Goal: Task Accomplishment & Management: Complete application form

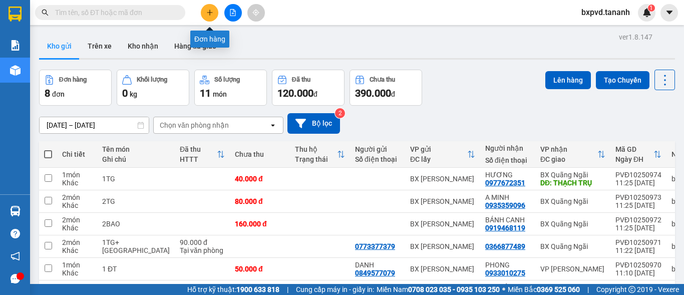
click at [212, 11] on icon "plus" at bounding box center [209, 12] width 7 height 7
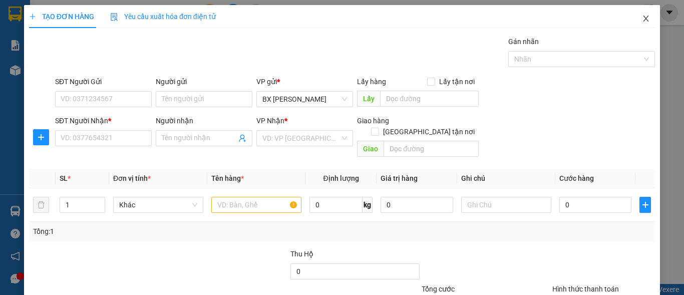
click at [642, 20] on icon "close" at bounding box center [646, 19] width 8 height 8
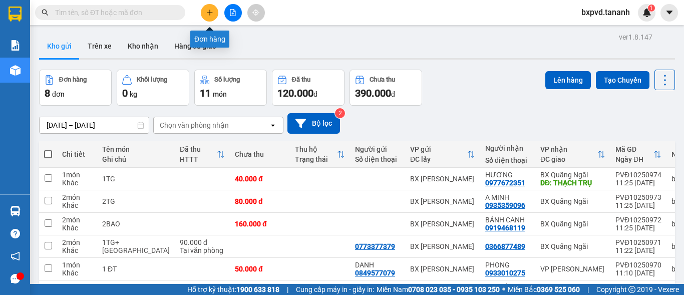
click at [210, 8] on button at bounding box center [210, 13] width 18 height 18
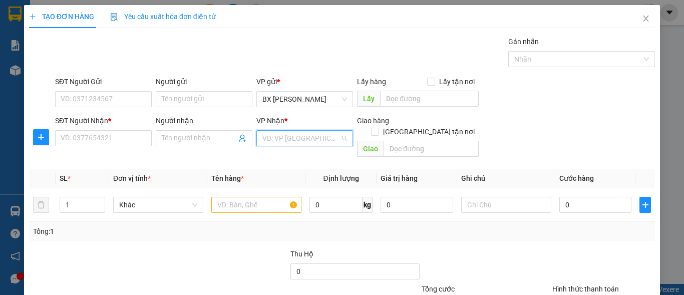
click at [294, 136] on input "search" at bounding box center [302, 138] width 78 height 15
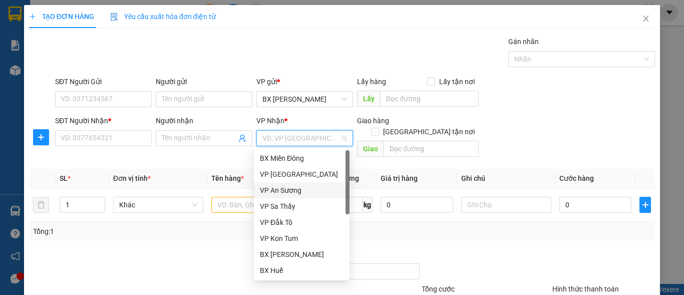
click at [301, 189] on div "VP An Sương" at bounding box center [302, 190] width 84 height 11
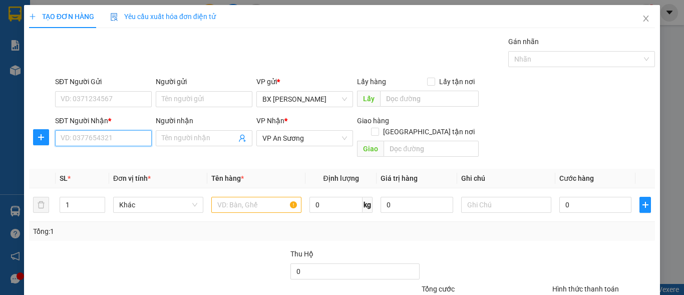
click at [116, 132] on input "SĐT Người Nhận *" at bounding box center [103, 138] width 97 height 16
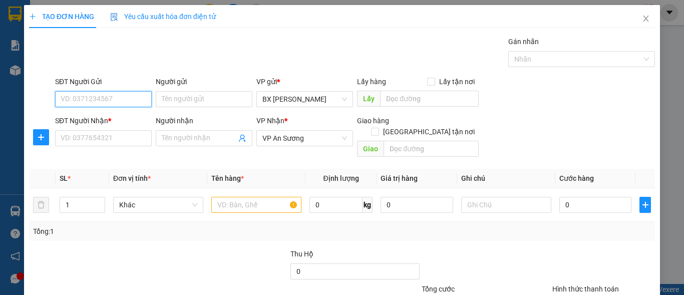
click at [112, 102] on input "SĐT Người Gửi" at bounding box center [103, 99] width 97 height 16
type input "0383348310"
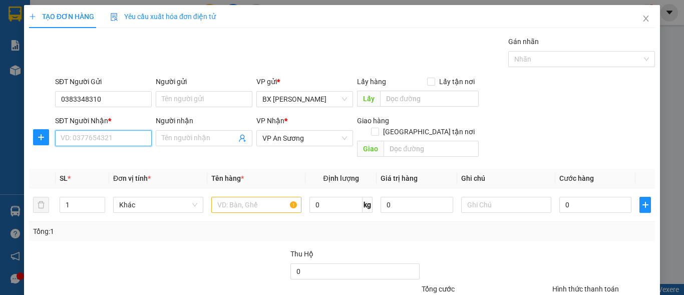
click at [112, 140] on input "SĐT Người Nhận *" at bounding box center [103, 138] width 97 height 16
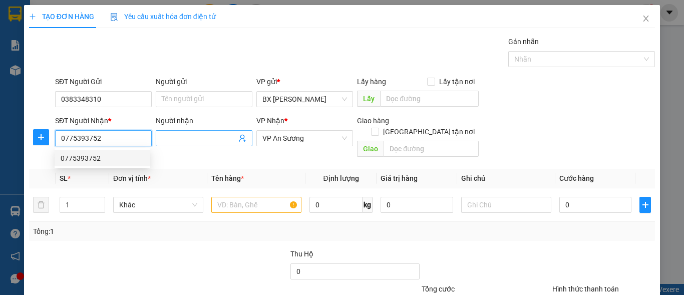
type input "0775393752"
click at [209, 139] on input "Người nhận" at bounding box center [199, 138] width 75 height 11
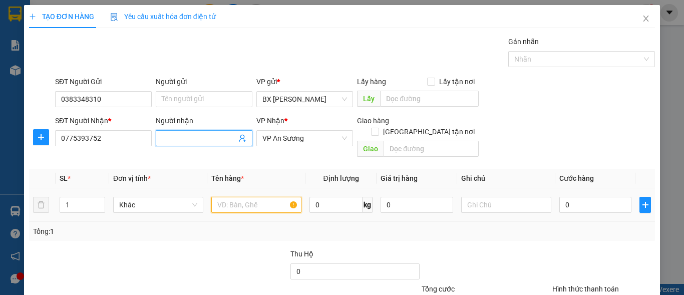
click at [263, 197] on input "text" at bounding box center [256, 205] width 90 height 16
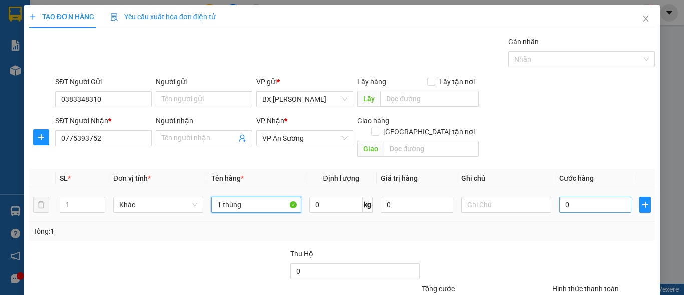
type input "1 thùng"
click at [566, 197] on input "0" at bounding box center [596, 205] width 72 height 16
type input "5"
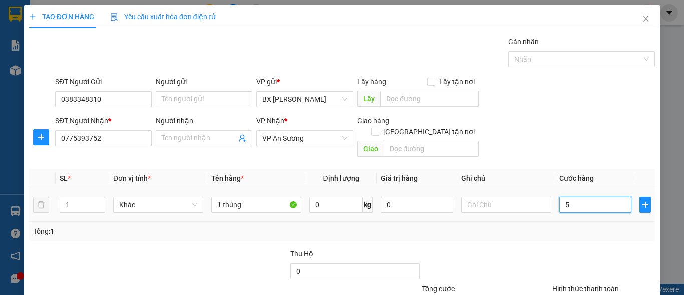
type input "50"
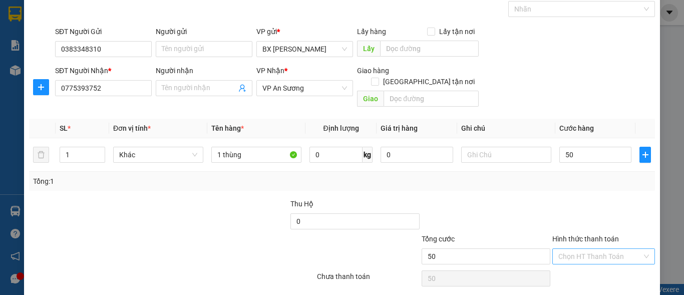
type input "50.000"
click at [607, 249] on input "Hình thức thanh toán" at bounding box center [601, 256] width 84 height 15
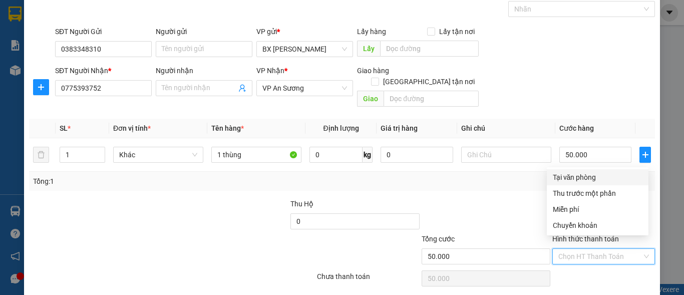
click at [590, 175] on div "Tại văn phòng" at bounding box center [598, 177] width 90 height 11
type input "0"
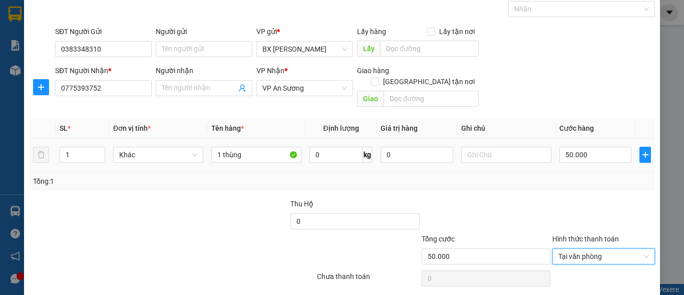
scroll to position [76, 0]
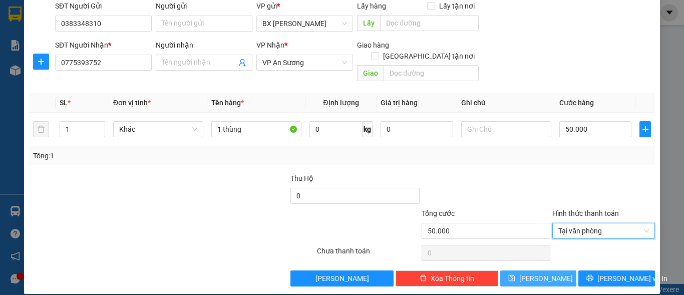
click at [540, 273] on span "[PERSON_NAME]" at bounding box center [547, 278] width 54 height 11
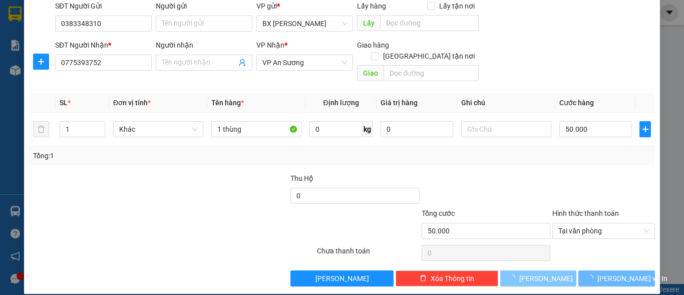
type input "0"
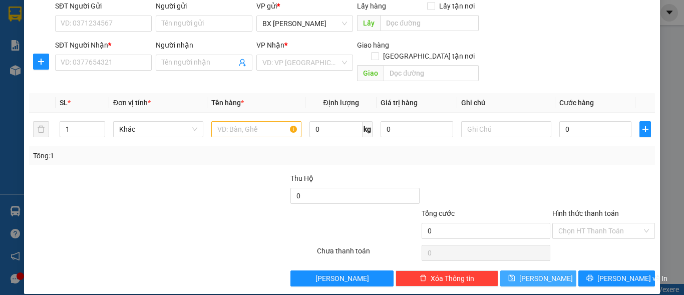
scroll to position [0, 0]
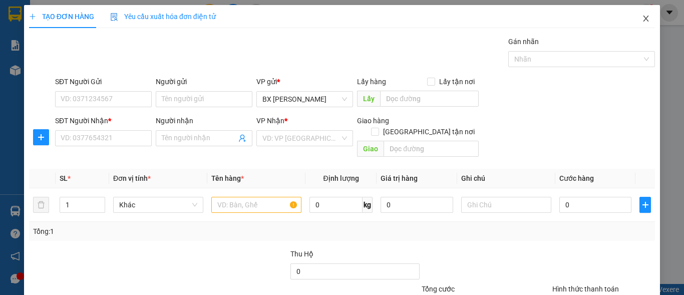
click at [644, 20] on icon "close" at bounding box center [647, 19] width 6 height 6
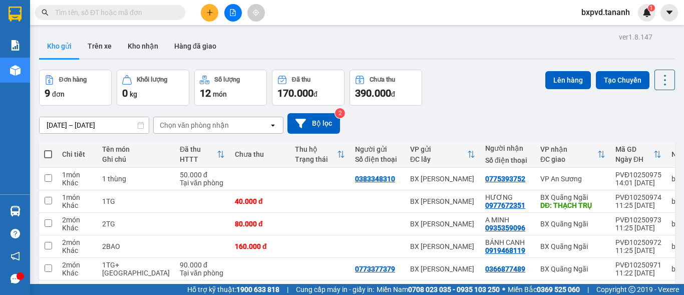
click at [498, 103] on div "Đơn hàng 9 đơn Khối lượng 0 kg Số lượng 12 món Đã thu 170.000 đ Chưa thu 390.00…" at bounding box center [357, 88] width 636 height 36
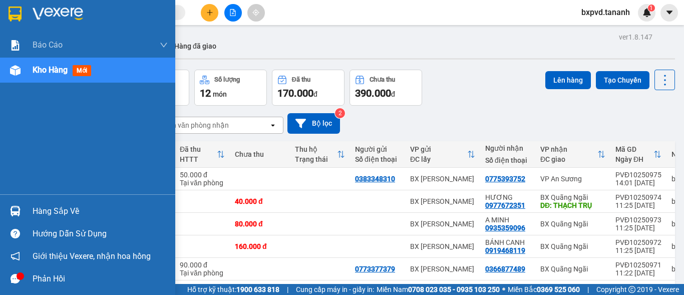
click at [21, 13] on img at bounding box center [15, 14] width 13 height 15
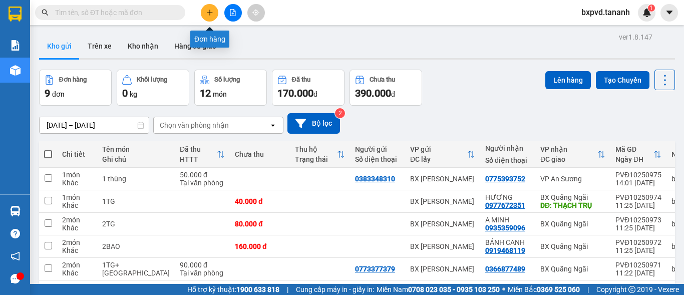
click at [206, 10] on icon "plus" at bounding box center [209, 12] width 7 height 7
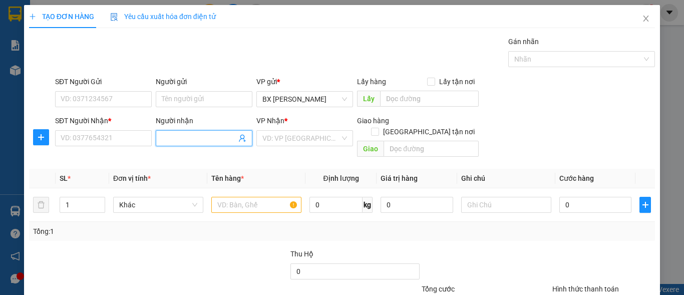
click at [190, 139] on input "Người nhận" at bounding box center [199, 138] width 75 height 11
click at [206, 134] on input "LIÊN THỦY" at bounding box center [199, 138] width 75 height 11
click at [339, 139] on div "VD: VP [GEOGRAPHIC_DATA]" at bounding box center [304, 138] width 97 height 16
type input "LIÊN THỦY"
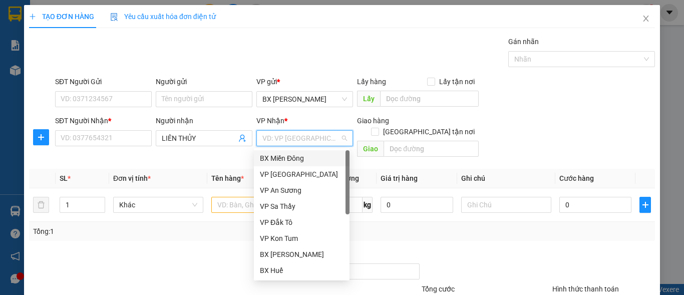
click at [312, 156] on div "BX Miền Đông" at bounding box center [302, 158] width 84 height 11
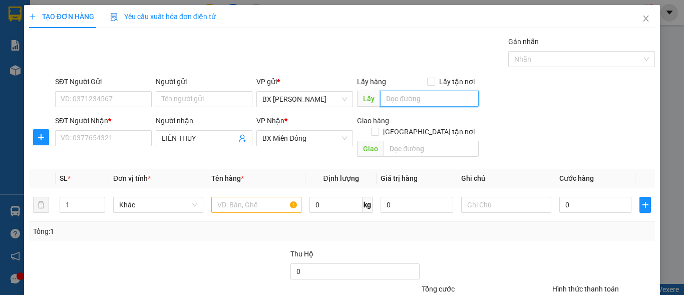
click at [416, 101] on input "text" at bounding box center [429, 99] width 99 height 16
type input "[PERSON_NAME]"
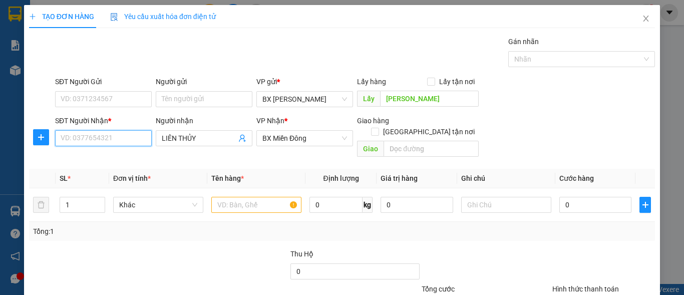
click at [114, 134] on input "SĐT Người Nhận *" at bounding box center [103, 138] width 97 height 16
type input "0962233032"
click at [130, 156] on div "0962233032 - LIÊN THUỶ" at bounding box center [103, 158] width 84 height 11
type input "LIÊN THUỶ"
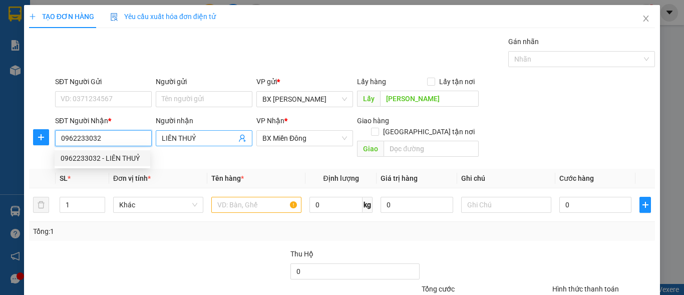
type input "50.000"
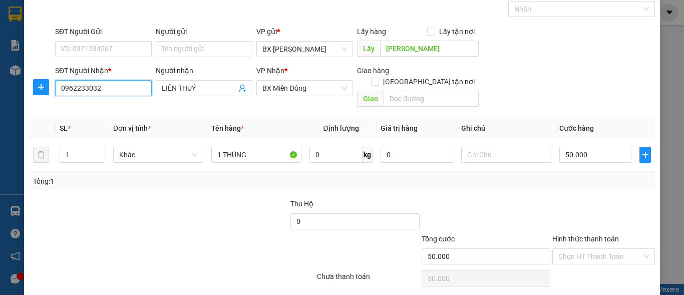
scroll to position [76, 0]
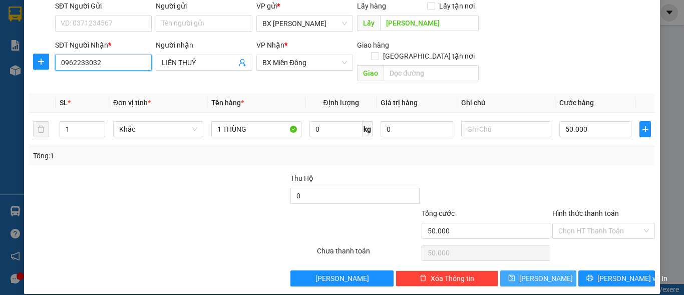
type input "0962233032"
click at [543, 273] on span "[PERSON_NAME]" at bounding box center [547, 278] width 54 height 11
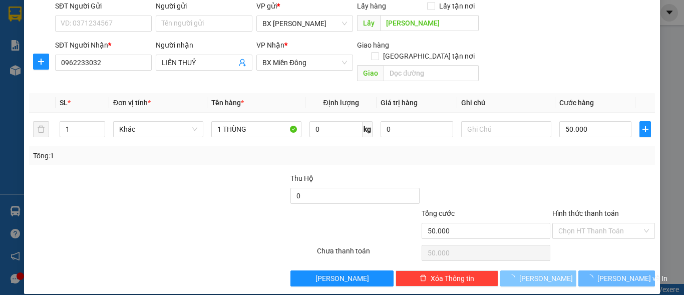
type input "0"
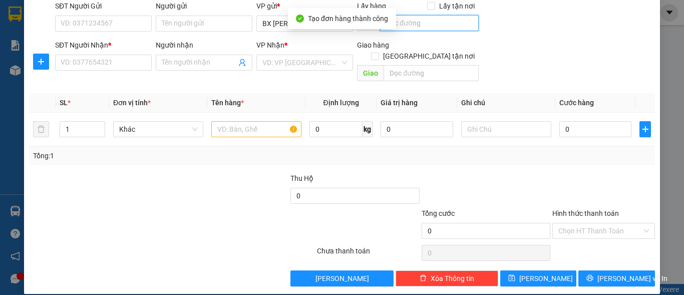
click at [396, 21] on body "Kết quả tìm kiếm ( 0 ) Bộ lọc No Data bxpvd.tananh 1 Báo cáo Báo cáo dòng tiền …" at bounding box center [342, 147] width 684 height 295
type input "[PERSON_NAME]"
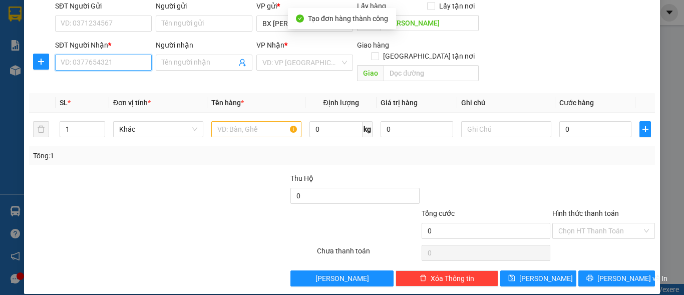
click at [116, 65] on input "SĐT Người Nhận *" at bounding box center [103, 63] width 97 height 16
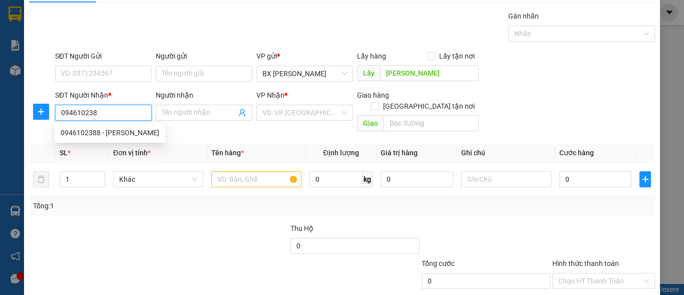
type input "0946102388"
click at [140, 131] on div "0946102388 - [PERSON_NAME]" at bounding box center [110, 132] width 99 height 11
type input "HOÀI MỘNG"
type input "100.000"
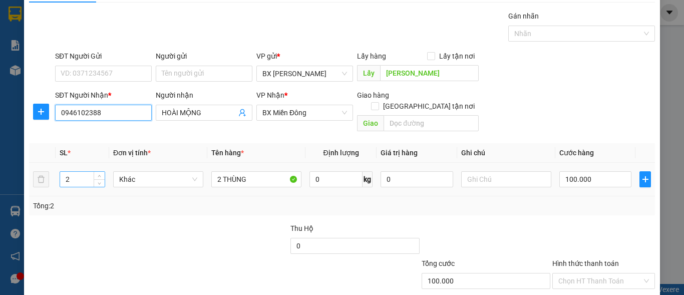
type input "0946102388"
drag, startPoint x: 87, startPoint y: 169, endPoint x: 51, endPoint y: 171, distance: 35.6
click at [51, 171] on tr "2 Khác 2 THÙNG 0 kg 0 100.000" at bounding box center [342, 180] width 626 height 34
type input "4"
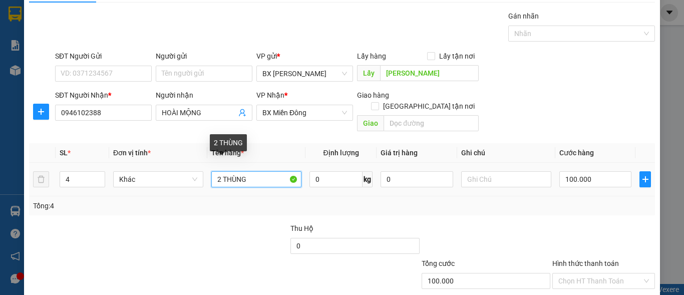
drag, startPoint x: 220, startPoint y: 170, endPoint x: 205, endPoint y: 172, distance: 15.7
click at [207, 172] on td "2 THÙNG" at bounding box center [256, 180] width 98 height 34
type input "4 THÙNG"
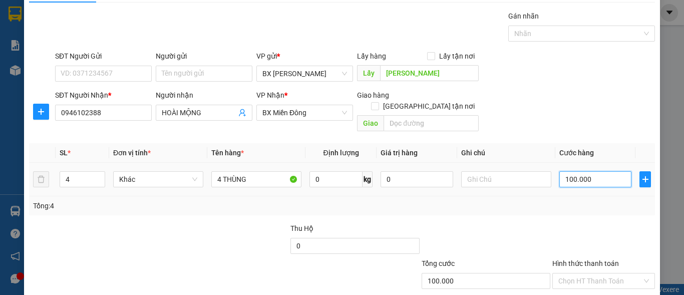
click at [593, 171] on input "100.000" at bounding box center [596, 179] width 72 height 16
type input "2"
type input "21"
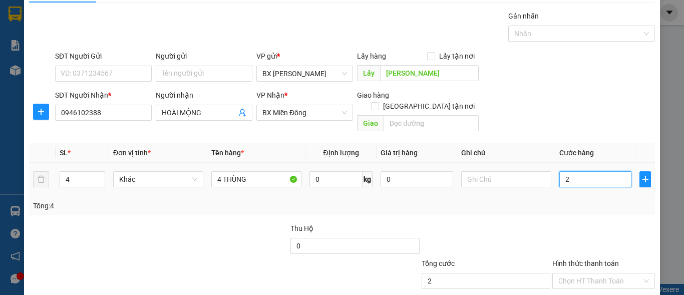
type input "21"
type input "210"
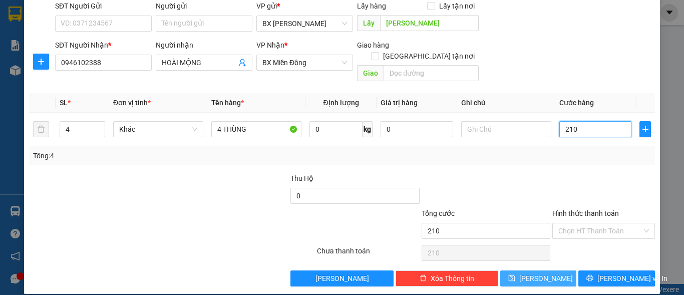
type input "210"
type input "210.000"
click at [534, 273] on span "[PERSON_NAME]" at bounding box center [547, 278] width 54 height 11
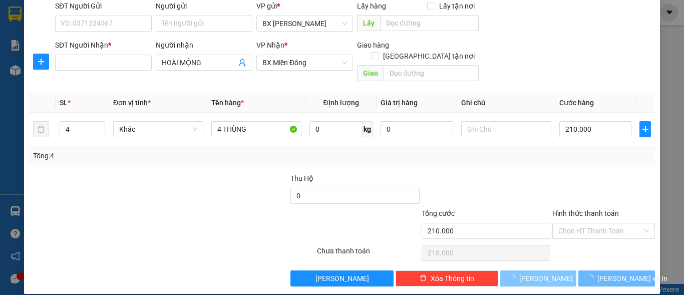
type input "0"
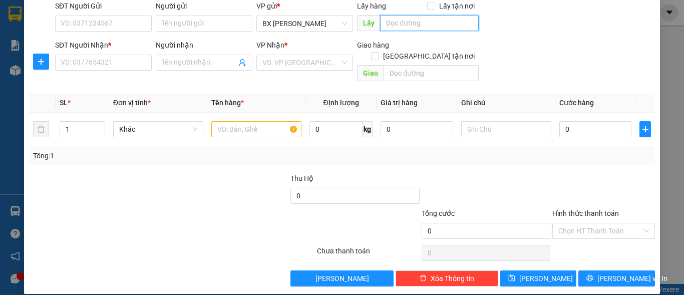
click at [409, 25] on input "text" at bounding box center [429, 23] width 99 height 16
type input "[PERSON_NAME]"
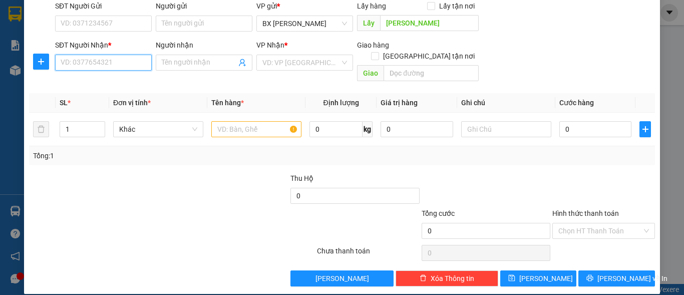
click at [96, 60] on input "SĐT Người Nhận *" at bounding box center [103, 63] width 97 height 16
click at [96, 59] on input "0849" at bounding box center [103, 63] width 97 height 16
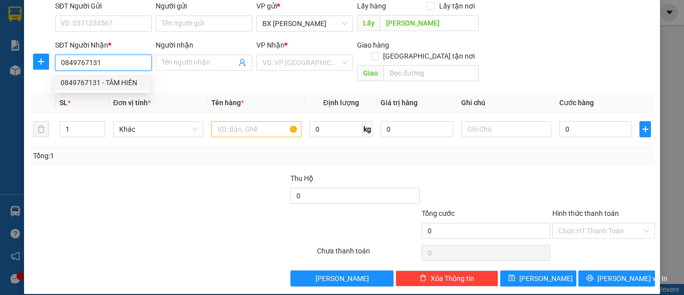
click at [131, 67] on input "0849767131" at bounding box center [103, 63] width 97 height 16
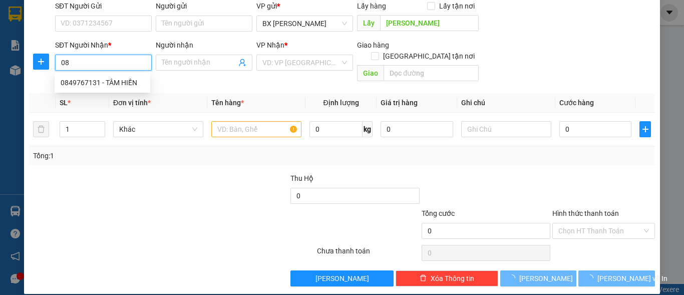
type input "0"
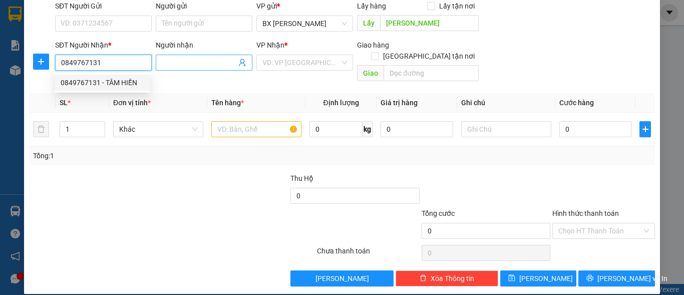
type input "0849767131"
click at [181, 59] on input "Người nhận" at bounding box center [199, 62] width 75 height 11
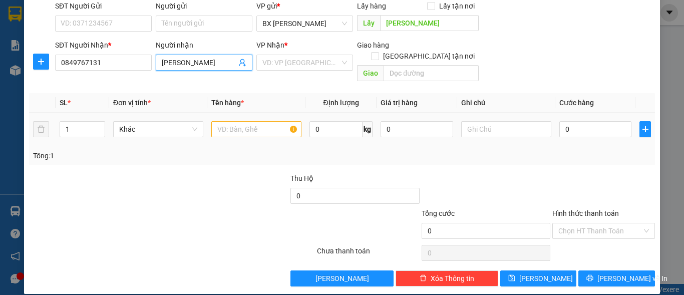
type input "[PERSON_NAME]"
click at [235, 121] on input "text" at bounding box center [256, 129] width 90 height 16
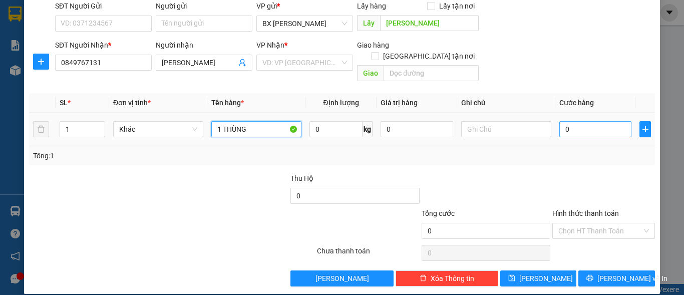
type input "1 THÙNG"
click at [581, 122] on input "0" at bounding box center [596, 129] width 72 height 16
type input "5"
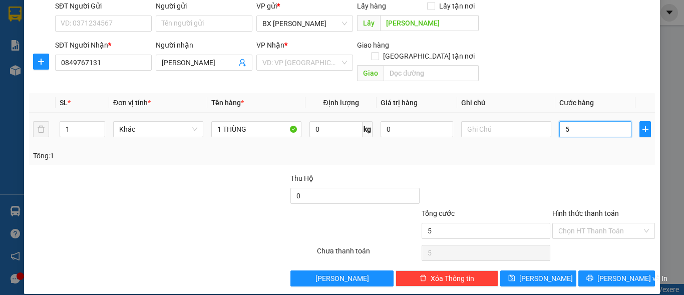
type input "50"
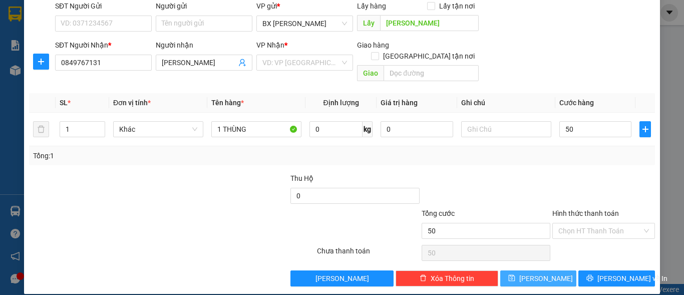
type input "50.000"
click at [545, 271] on button "[PERSON_NAME]" at bounding box center [538, 279] width 77 height 16
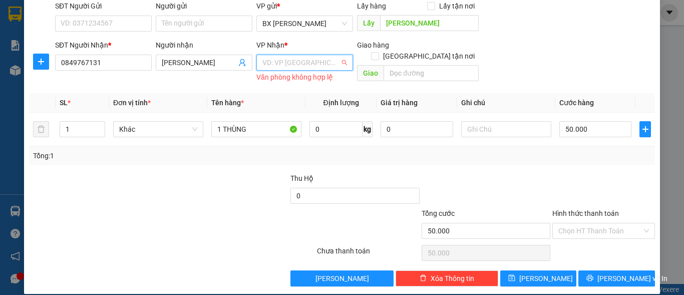
click at [336, 62] on input "search" at bounding box center [302, 62] width 78 height 15
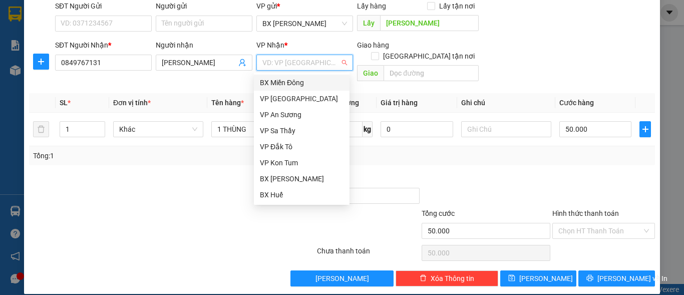
click at [321, 85] on div "BX Miền Đông" at bounding box center [302, 82] width 84 height 11
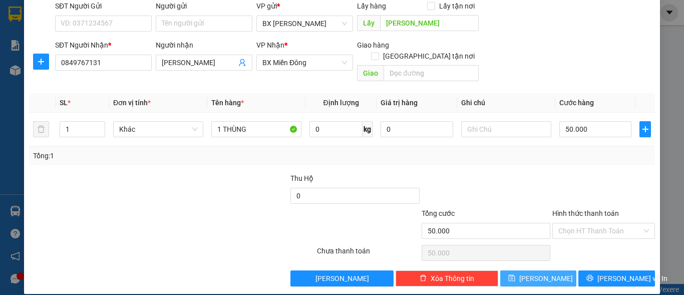
click at [555, 271] on button "[PERSON_NAME]" at bounding box center [538, 279] width 77 height 16
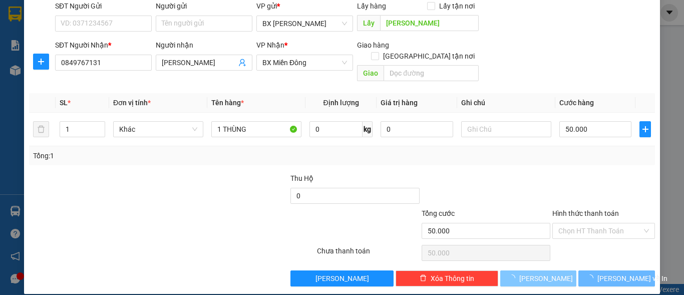
type input "0"
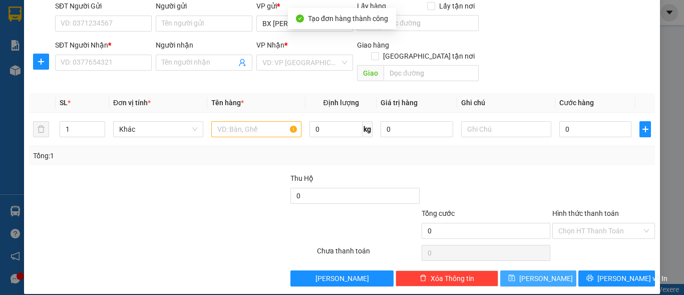
scroll to position [0, 0]
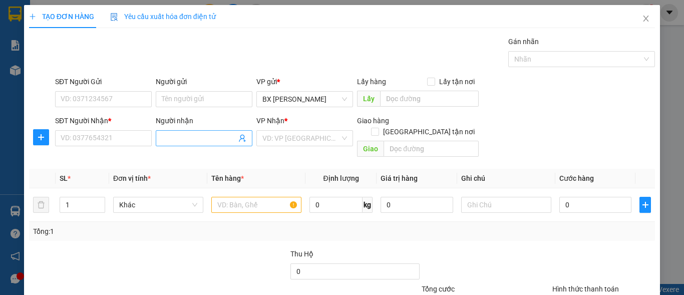
click at [170, 142] on input "Người nhận" at bounding box center [199, 138] width 75 height 11
type input "PHƯỢNG"
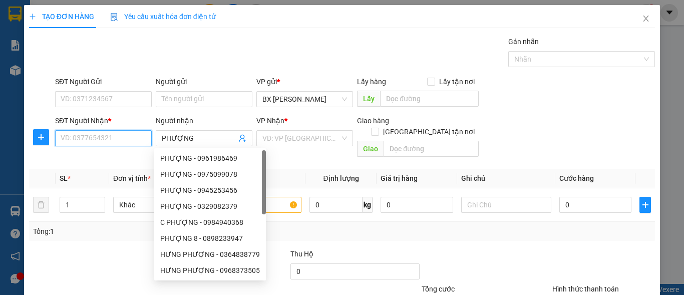
click at [125, 143] on input "SĐT Người Nhận *" at bounding box center [103, 138] width 97 height 16
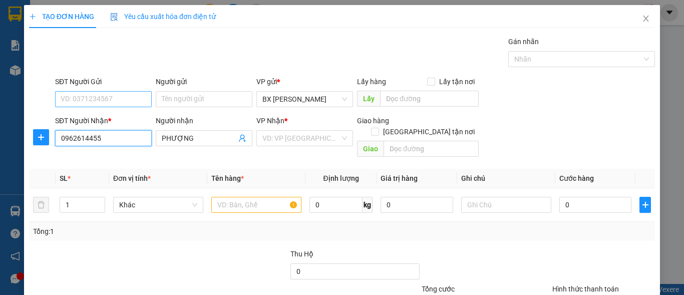
type input "0962614455"
click at [122, 101] on input "SĐT Người Gửi" at bounding box center [103, 99] width 97 height 16
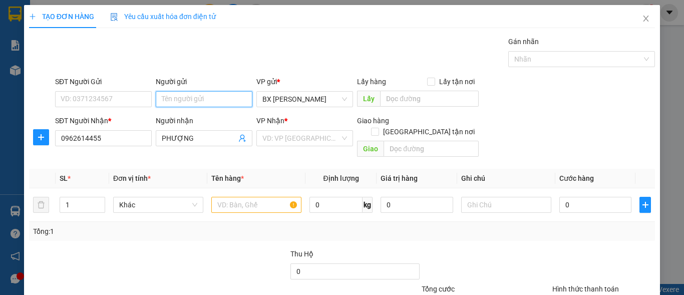
click at [182, 100] on input "Người gửi" at bounding box center [204, 99] width 97 height 16
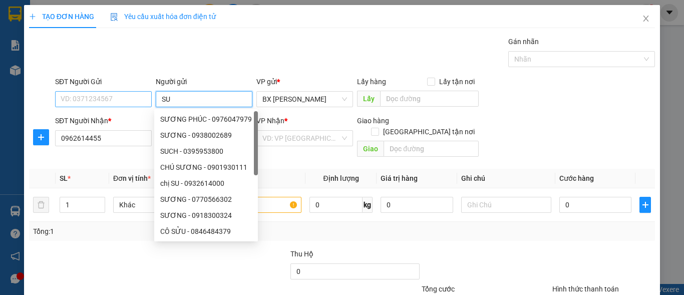
type input "SU"
click at [123, 102] on input "SĐT Người Gửi" at bounding box center [103, 99] width 97 height 16
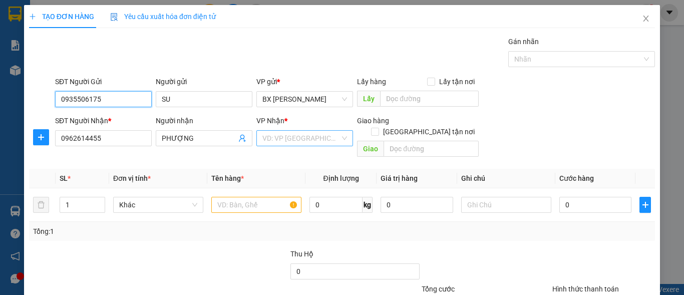
type input "0935506175"
click at [324, 137] on input "search" at bounding box center [302, 138] width 78 height 15
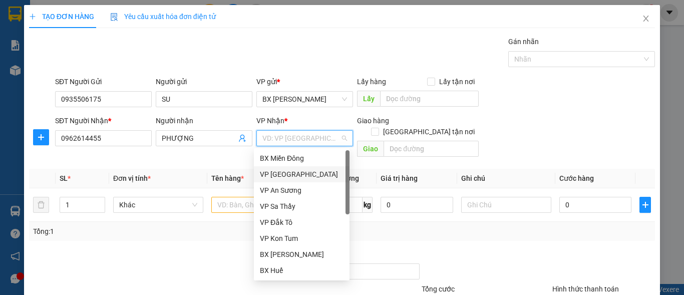
scroll to position [100, 0]
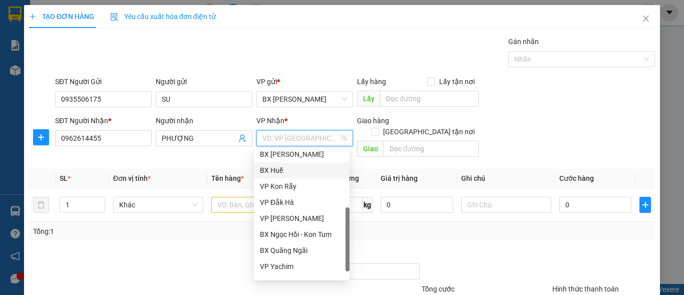
click at [279, 165] on div "BX Huế" at bounding box center [302, 170] width 84 height 11
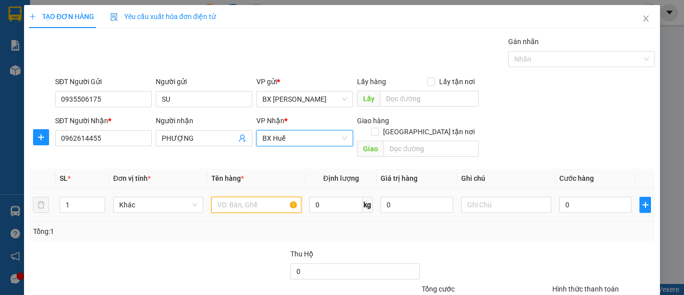
click at [251, 197] on input "text" at bounding box center [256, 205] width 90 height 16
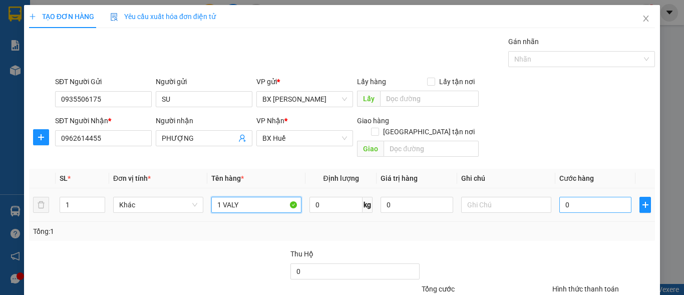
type input "1 VALY"
click at [577, 200] on input "0" at bounding box center [596, 205] width 72 height 16
type input "5"
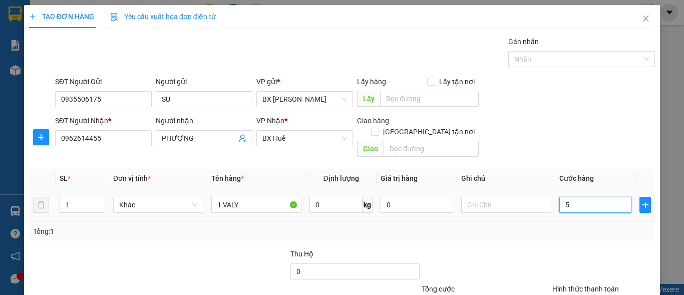
type input "50"
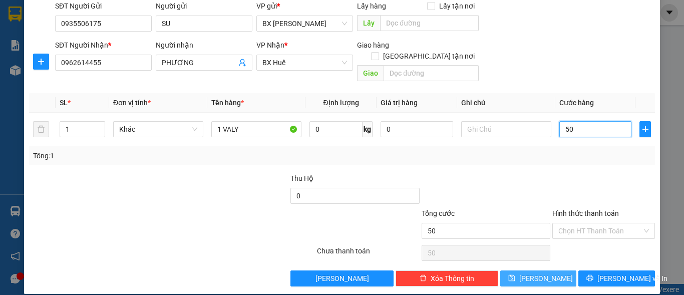
type input "50"
type input "50.000"
click at [545, 271] on button "[PERSON_NAME]" at bounding box center [538, 279] width 77 height 16
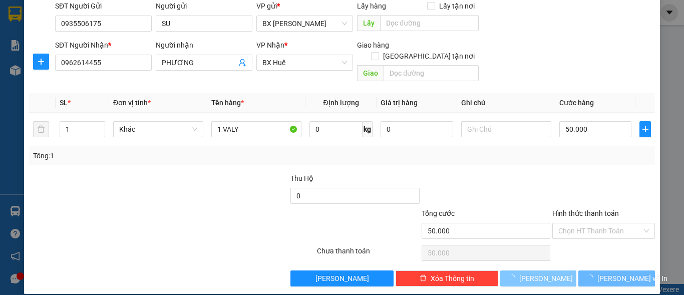
type input "0"
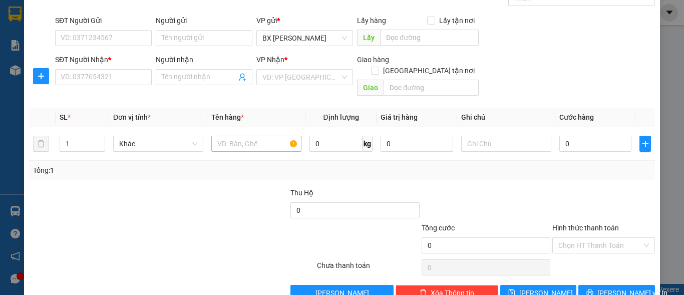
scroll to position [0, 0]
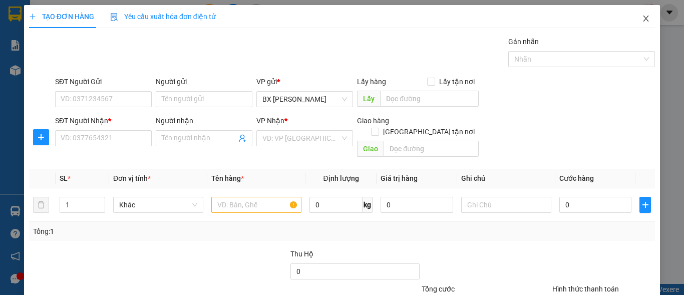
click at [642, 18] on icon "close" at bounding box center [646, 19] width 8 height 8
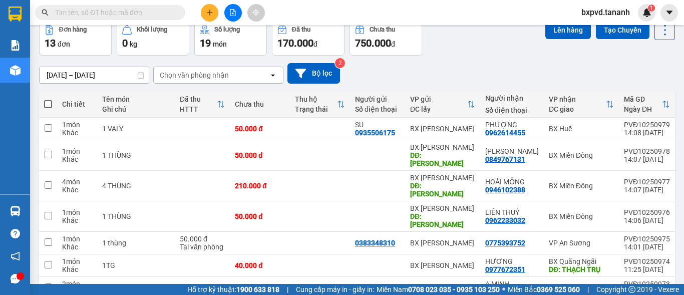
scroll to position [100, 0]
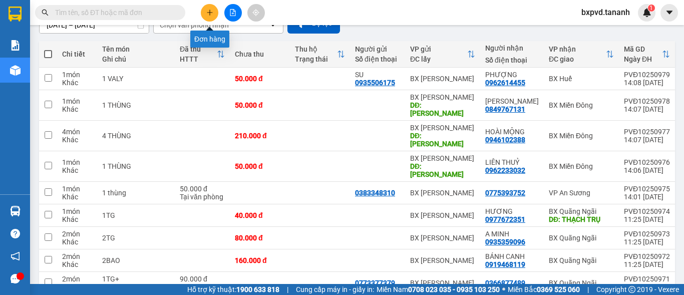
click at [210, 10] on icon "plus" at bounding box center [209, 13] width 1 height 6
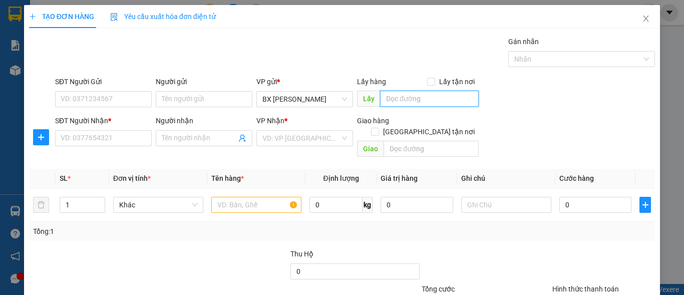
click at [428, 101] on input "text" at bounding box center [429, 99] width 99 height 16
type input "[PERSON_NAME]"
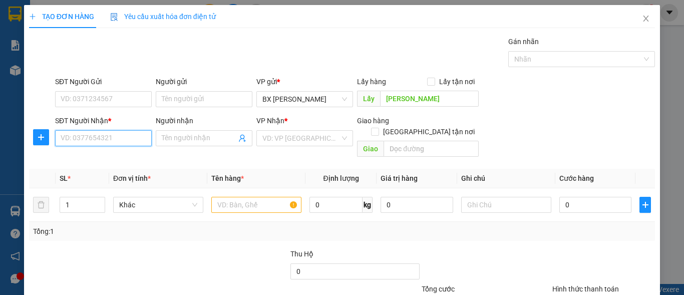
click at [126, 140] on input "SĐT Người Nhận *" at bounding box center [103, 138] width 97 height 16
type input "0906462237"
click at [104, 158] on div "0906462237 - A THẠCH" at bounding box center [103, 158] width 84 height 11
type input "A THẠCH"
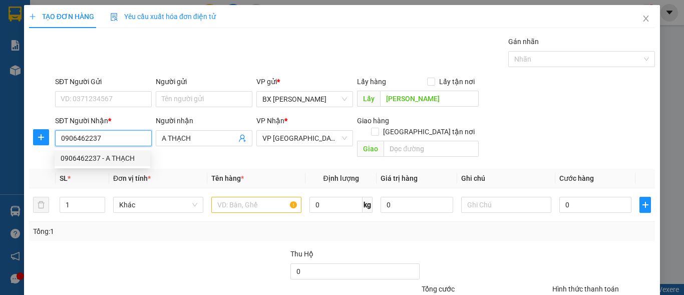
type input "120.000"
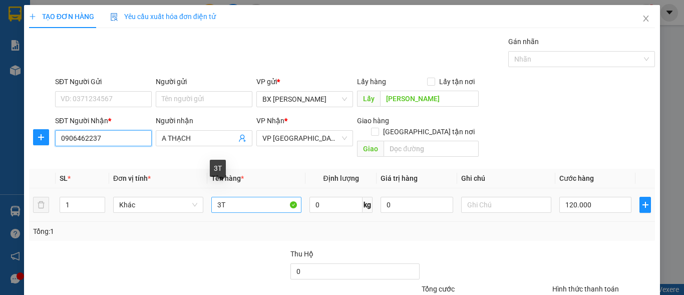
type input "0906462237"
drag, startPoint x: 212, startPoint y: 192, endPoint x: 220, endPoint y: 191, distance: 8.1
click at [194, 194] on tr "1 Khác 3T 0 kg 0 120.000" at bounding box center [342, 205] width 626 height 34
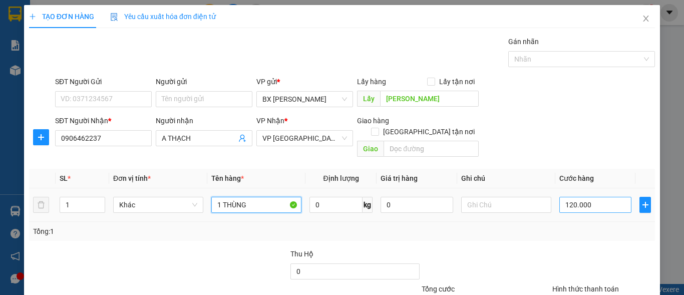
type input "1 THÙNG"
click at [585, 197] on input "120.000" at bounding box center [596, 205] width 72 height 16
type input "4"
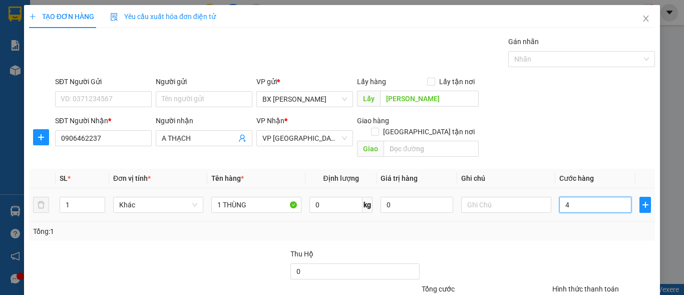
type input "40"
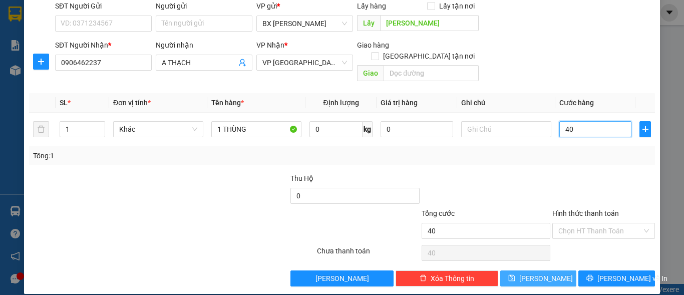
type input "40"
type input "40.000"
click at [552, 271] on button "[PERSON_NAME]" at bounding box center [538, 279] width 77 height 16
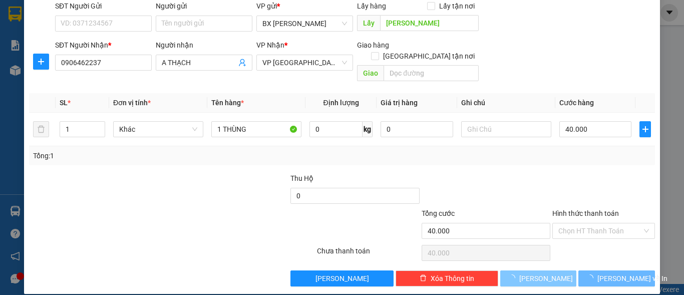
type input "0"
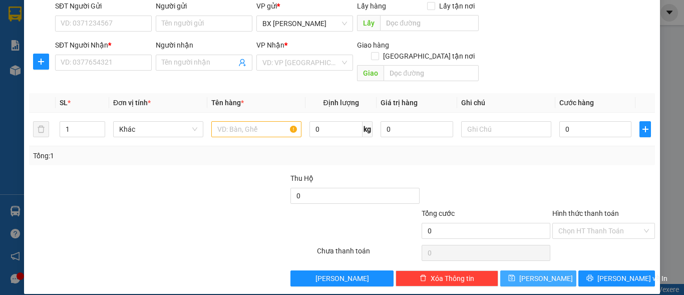
scroll to position [0, 0]
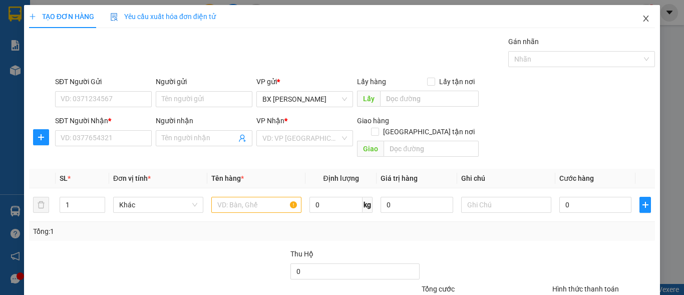
click at [642, 17] on icon "close" at bounding box center [646, 19] width 8 height 8
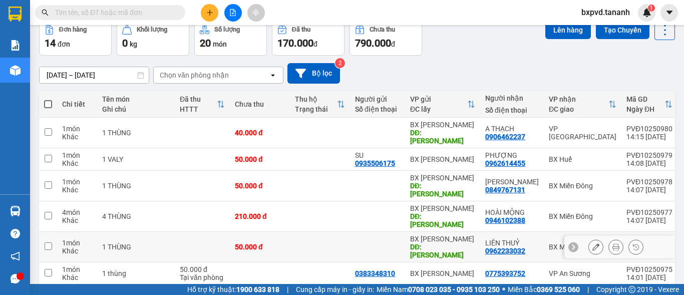
scroll to position [100, 0]
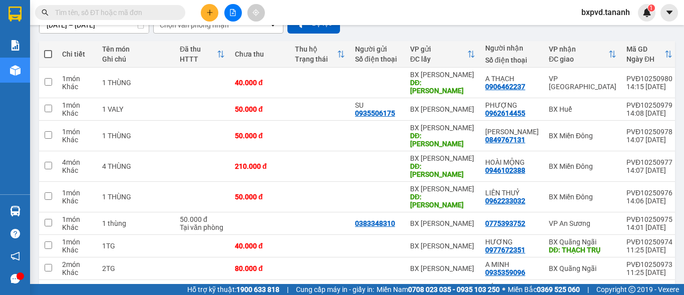
click at [482, 10] on div "Kết quả tìm kiếm ( 0 ) Bộ lọc No Data bxpvd.tananh 1" at bounding box center [342, 12] width 684 height 25
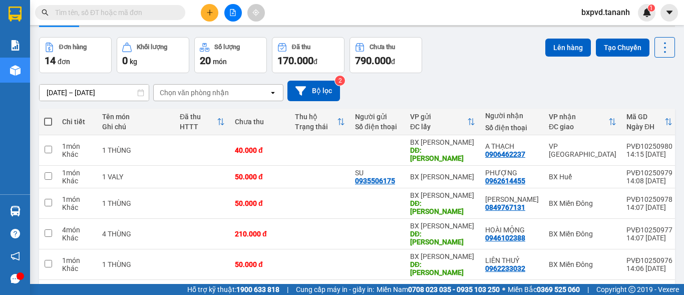
scroll to position [32, 0]
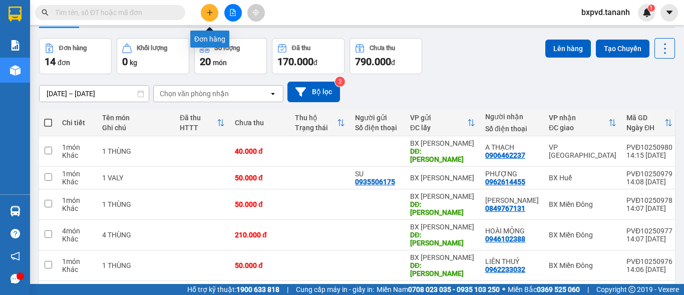
click at [207, 9] on icon "plus" at bounding box center [209, 12] width 7 height 7
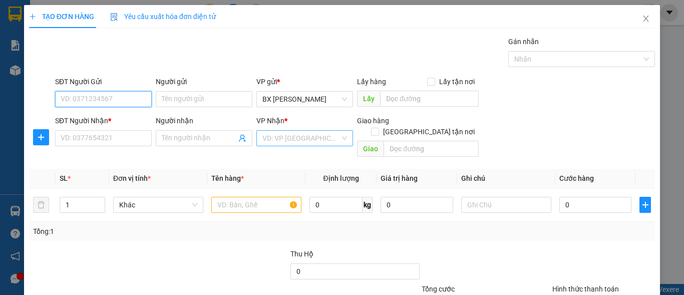
click at [342, 139] on div "VD: VP [GEOGRAPHIC_DATA]" at bounding box center [304, 138] width 97 height 16
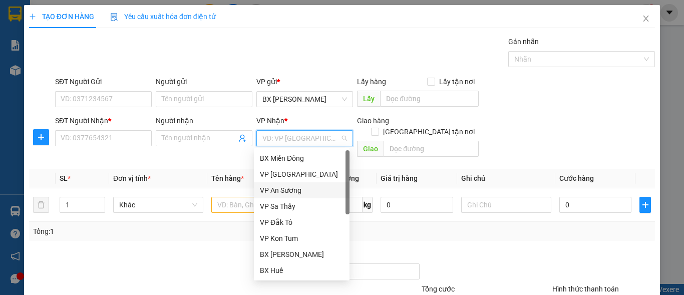
scroll to position [50, 0]
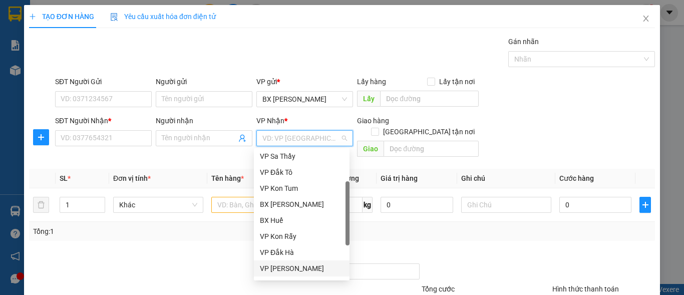
click at [301, 263] on div "VP [PERSON_NAME]" at bounding box center [302, 269] width 96 height 16
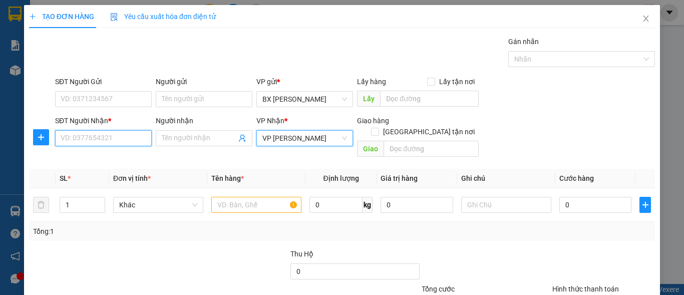
click at [134, 139] on input "SĐT Người Nhận *" at bounding box center [103, 138] width 97 height 16
type input "0908279035"
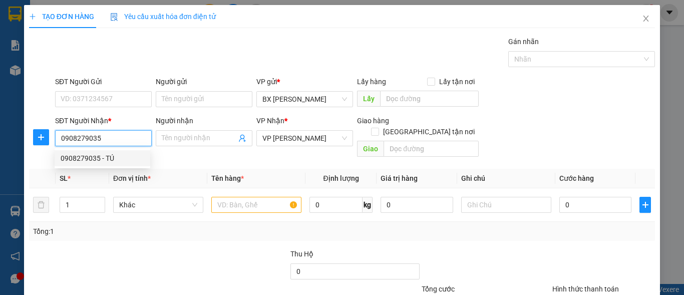
click at [125, 153] on div "0908279035 - TÚ" at bounding box center [103, 158] width 84 height 11
type input "TÚ"
type input "70.000"
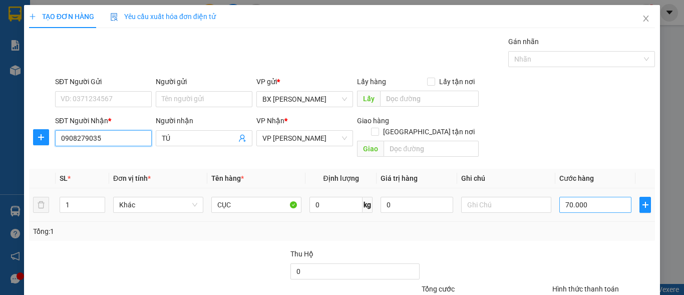
type input "0908279035"
click at [581, 197] on input "70.000" at bounding box center [596, 205] width 72 height 16
type input "6"
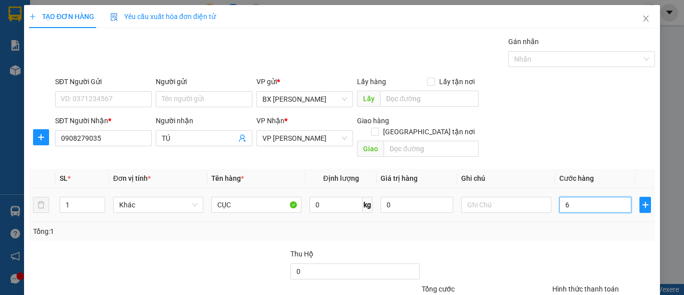
type input "60"
type input "60.000"
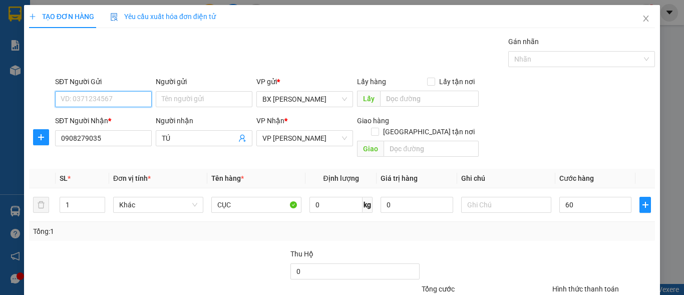
type input "60.000"
click at [110, 101] on input "SĐT Người Gửi" at bounding box center [103, 99] width 97 height 16
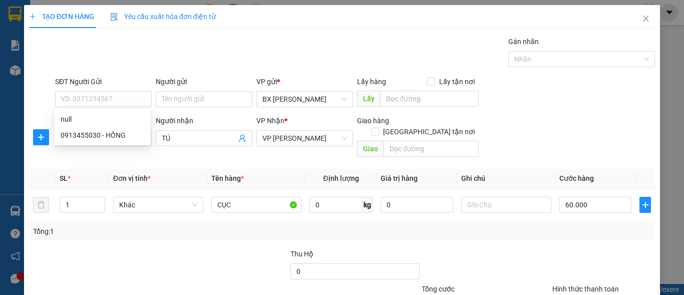
click at [515, 90] on div "SĐT Người Gửi VD: 0371234567 Người gửi Tên người gửi VP gửi * BX [PERSON_NAME] …" at bounding box center [355, 93] width 604 height 35
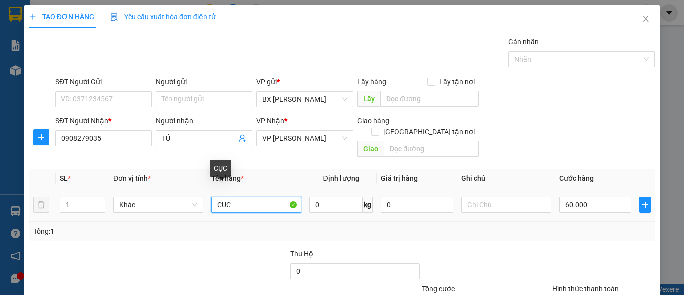
click at [245, 197] on input "CỤC" at bounding box center [256, 205] width 90 height 16
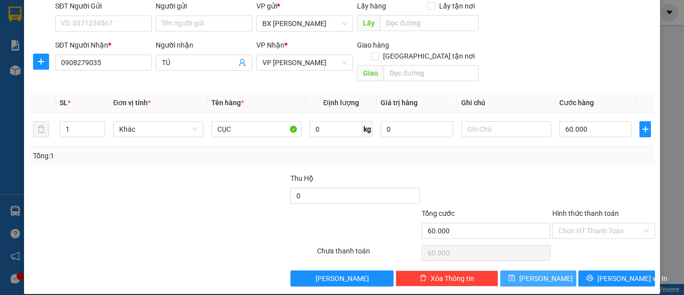
click at [551, 271] on button "[PERSON_NAME]" at bounding box center [538, 279] width 77 height 16
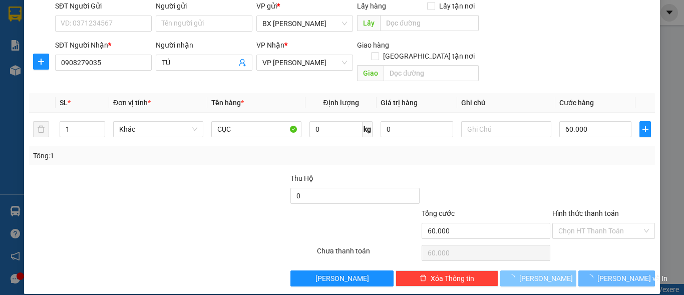
type input "0"
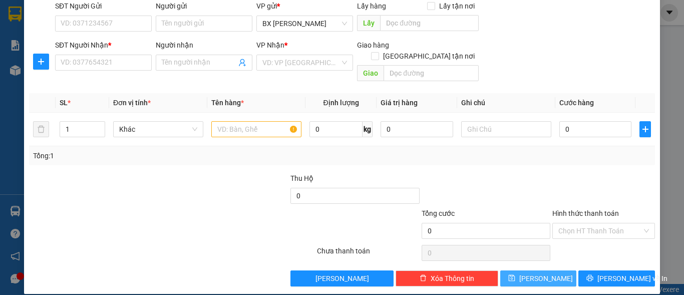
scroll to position [0, 0]
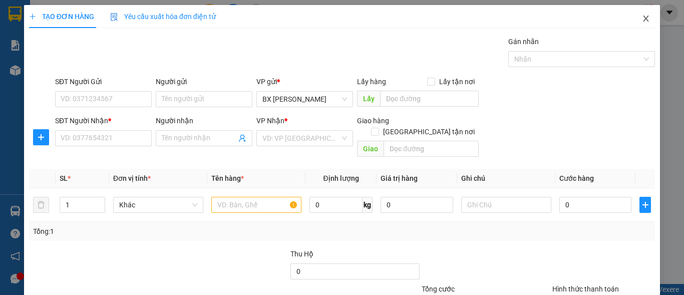
click at [642, 22] on icon "close" at bounding box center [646, 19] width 8 height 8
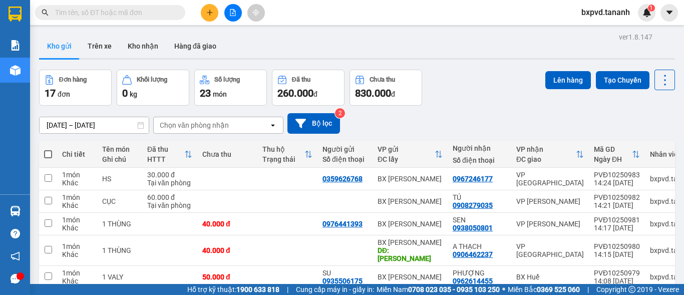
click at [113, 11] on input "text" at bounding box center [114, 12] width 118 height 11
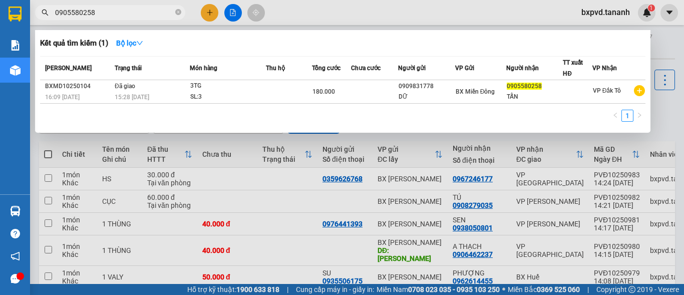
type input "0905580258"
click at [211, 13] on div at bounding box center [342, 147] width 684 height 295
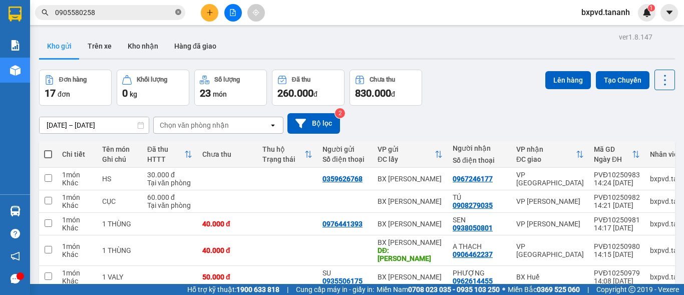
click at [178, 14] on icon "close-circle" at bounding box center [178, 12] width 6 height 6
click at [209, 13] on icon "plus" at bounding box center [210, 12] width 6 height 1
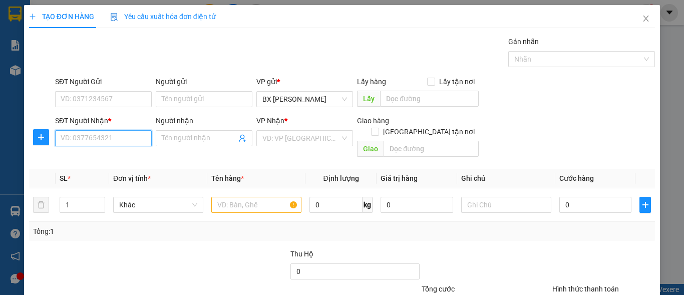
click at [114, 141] on input "SĐT Người Nhận *" at bounding box center [103, 138] width 97 height 16
type input "0909123369"
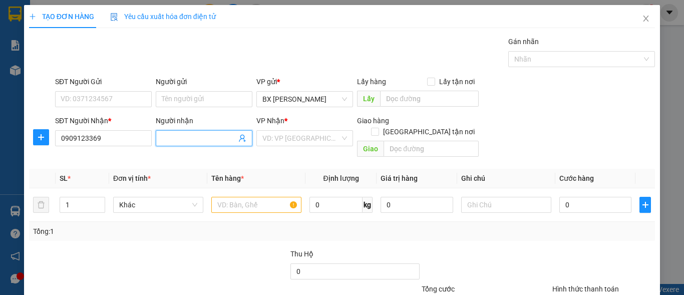
click at [176, 139] on input "Người nhận" at bounding box center [199, 138] width 75 height 11
type input "[PERSON_NAME]"
click at [117, 97] on input "SĐT Người Gửi" at bounding box center [103, 99] width 97 height 16
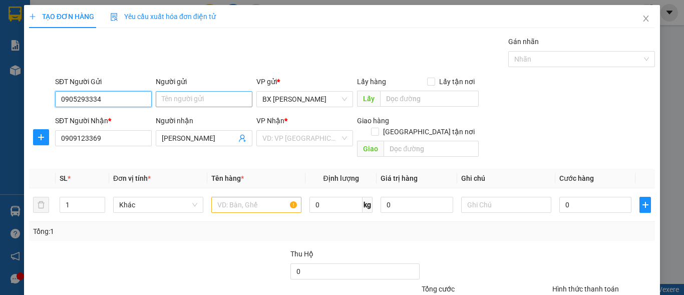
type input "0905293334"
click at [220, 96] on input "Người gửi" at bounding box center [204, 99] width 97 height 16
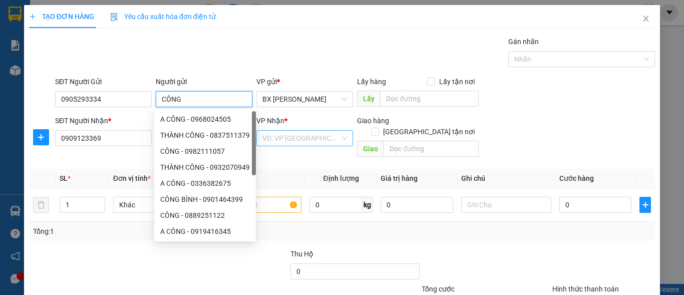
click at [338, 135] on div "VD: VP [GEOGRAPHIC_DATA]" at bounding box center [304, 138] width 97 height 16
type input "CÔNG"
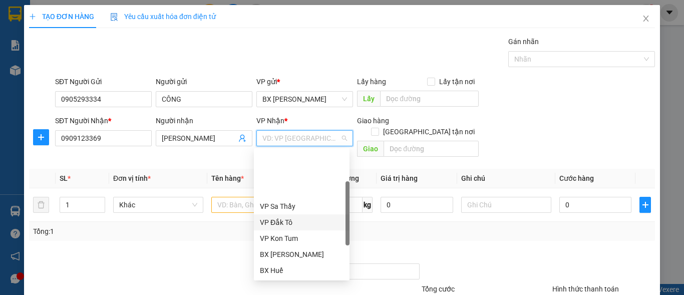
scroll to position [100, 0]
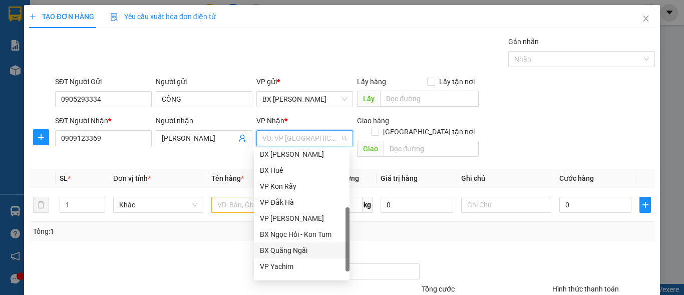
click at [292, 251] on div "BX Quãng Ngãi" at bounding box center [302, 250] width 84 height 11
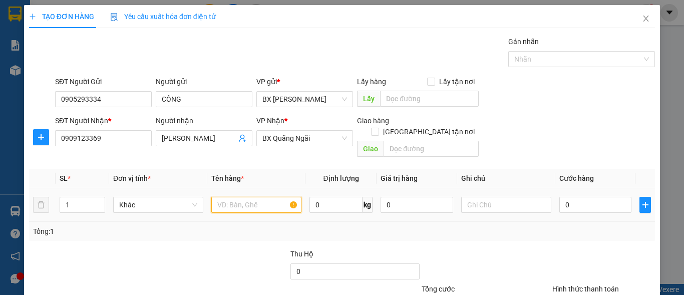
click at [247, 197] on input "text" at bounding box center [256, 205] width 90 height 16
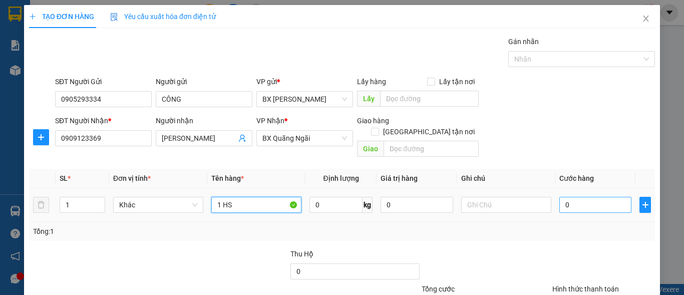
type input "1 HS"
click at [566, 197] on input "0" at bounding box center [596, 205] width 72 height 16
type input "3"
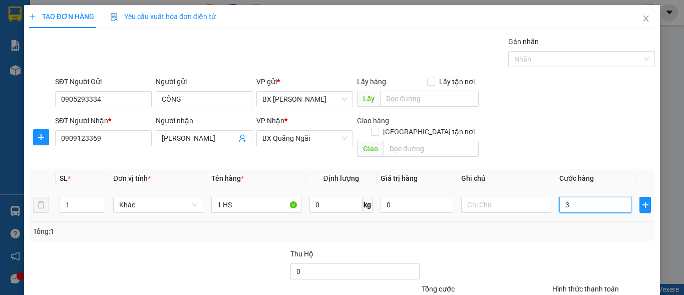
type input "30"
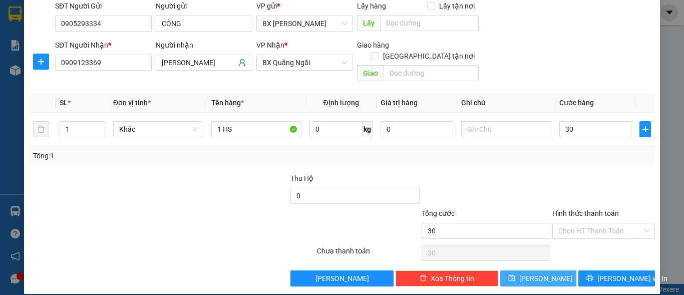
type input "30.000"
click at [550, 271] on button "[PERSON_NAME]" at bounding box center [538, 279] width 77 height 16
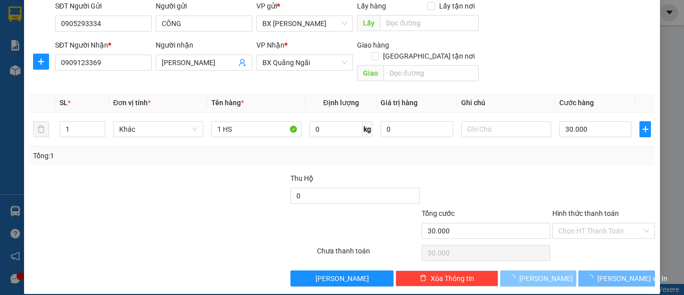
type input "0"
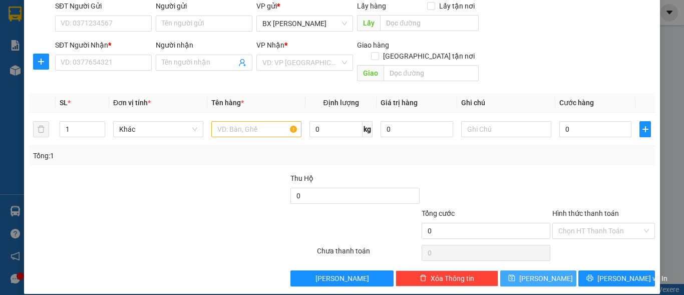
scroll to position [0, 0]
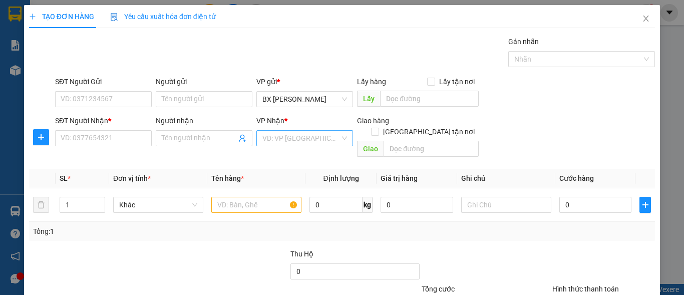
click at [340, 137] on div "VD: VP [GEOGRAPHIC_DATA]" at bounding box center [304, 138] width 97 height 16
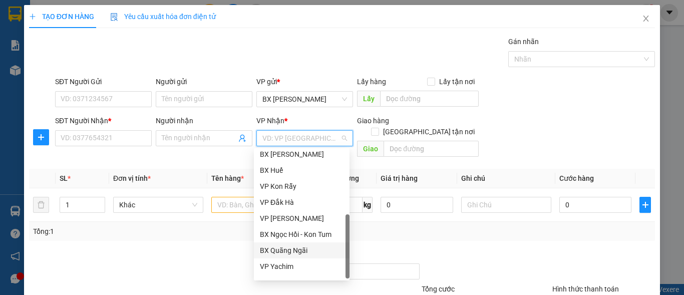
scroll to position [112, 0]
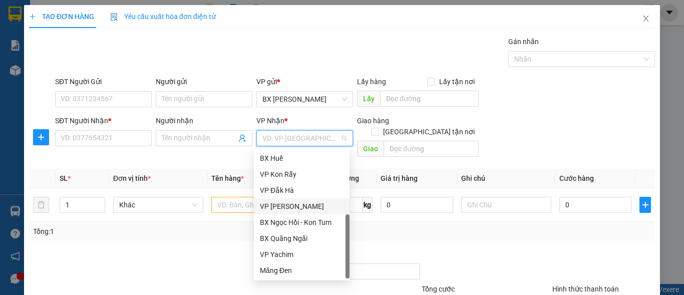
click at [297, 205] on div "VP [PERSON_NAME]" at bounding box center [302, 206] width 84 height 11
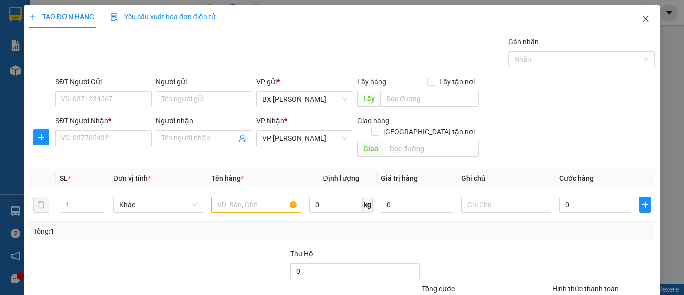
click at [642, 18] on icon "close" at bounding box center [646, 19] width 8 height 8
